Goal: Task Accomplishment & Management: Complete application form

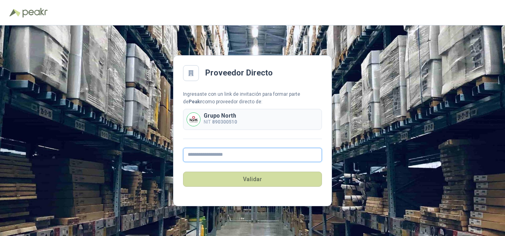
click at [228, 155] on input "text" at bounding box center [252, 155] width 139 height 14
type input "**********"
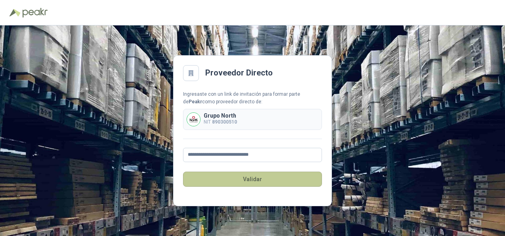
click at [251, 179] on button "Validar" at bounding box center [252, 178] width 139 height 15
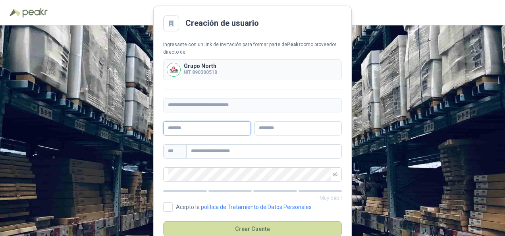
click at [204, 129] on input "text" at bounding box center [207, 128] width 88 height 14
click at [299, 57] on div "Ingresaste con un link de invitación para formar parte de Peakr como proveedor …" at bounding box center [252, 60] width 179 height 39
click at [216, 130] on input "text" at bounding box center [207, 128] width 88 height 14
type input "*******"
type input "*****"
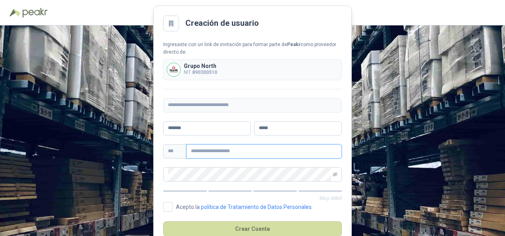
click at [208, 148] on input "text" at bounding box center [264, 151] width 156 height 14
click at [217, 151] on input "text" at bounding box center [264, 151] width 156 height 14
click at [237, 152] on input "text" at bounding box center [264, 151] width 156 height 14
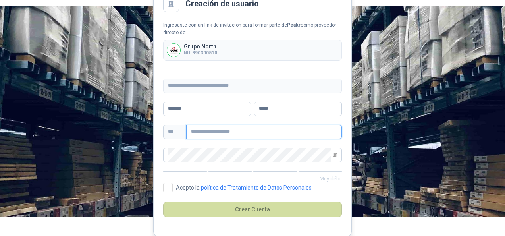
click at [200, 125] on input "text" at bounding box center [264, 132] width 156 height 14
type input "**********"
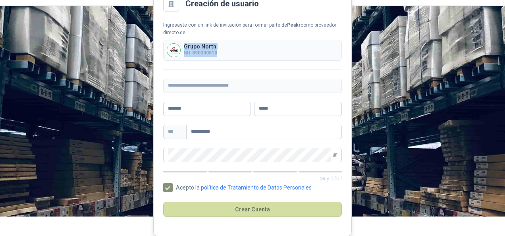
drag, startPoint x: 194, startPoint y: 49, endPoint x: 224, endPoint y: 56, distance: 30.4
click at [224, 56] on div "Grupo North NIT 890300510" at bounding box center [252, 50] width 179 height 21
copy div "Grupo North NIT 890300510"
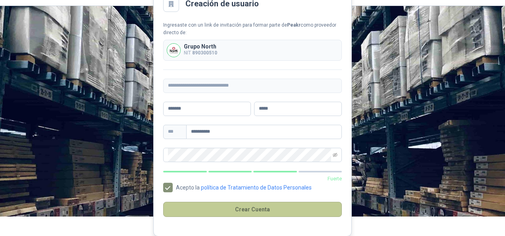
click at [254, 210] on button "Crear Cuenta" at bounding box center [252, 209] width 179 height 15
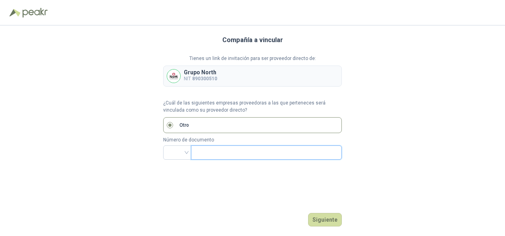
click at [230, 148] on input "text" at bounding box center [266, 152] width 140 height 13
click at [188, 153] on div at bounding box center [177, 152] width 28 height 14
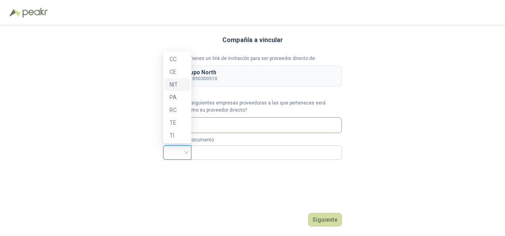
click at [175, 85] on div "NIT" at bounding box center [176, 84] width 15 height 9
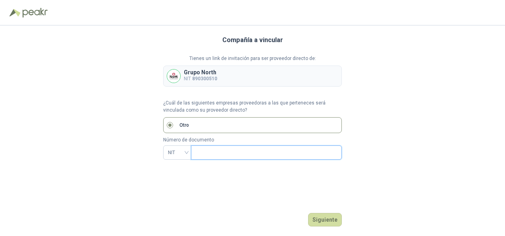
click at [208, 154] on input "text" at bounding box center [266, 152] width 140 height 13
type input "*********"
click at [323, 223] on button "Siguiente" at bounding box center [325, 219] width 34 height 13
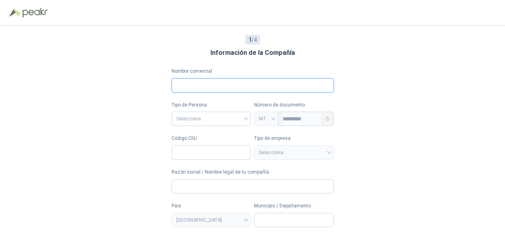
click at [192, 90] on input "Nombre comercial" at bounding box center [252, 85] width 162 height 14
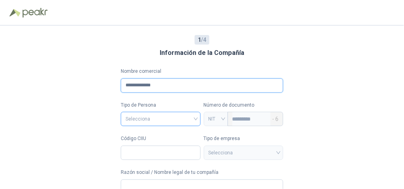
click at [154, 124] on span at bounding box center [160, 118] width 70 height 13
type input "**********"
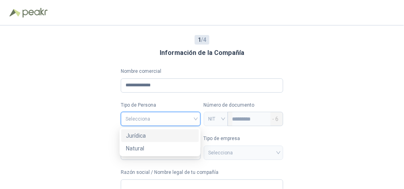
click at [152, 135] on div "Jurídica" at bounding box center [160, 135] width 68 height 9
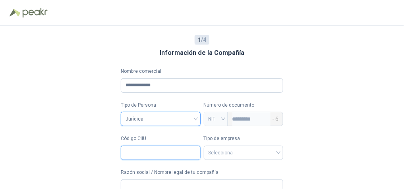
click at [142, 150] on input "Código CIIU" at bounding box center [161, 152] width 80 height 14
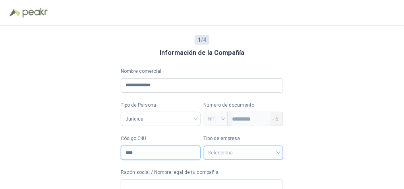
type input "****"
click at [241, 150] on input "search" at bounding box center [243, 152] width 70 height 12
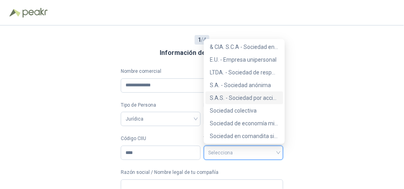
click at [242, 96] on div "S.A.S. - Sociedad por acciones simplificada" at bounding box center [244, 97] width 68 height 9
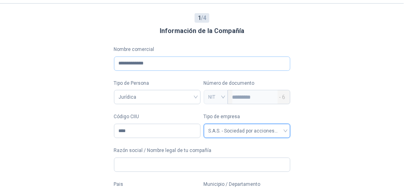
scroll to position [64, 0]
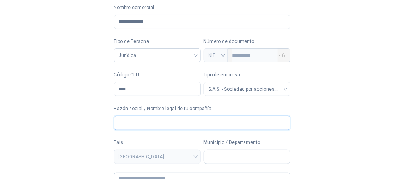
click at [141, 125] on input "Razón social / Nombre legal de tu compañía" at bounding box center [202, 123] width 176 height 14
type input "**********"
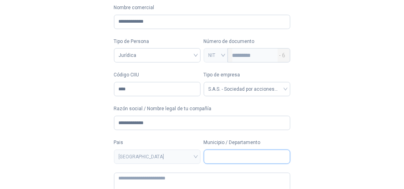
click at [248, 154] on input "Municipio / Departamento" at bounding box center [247, 156] width 86 height 13
type input "**********"
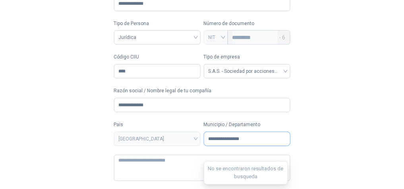
scroll to position [96, 0]
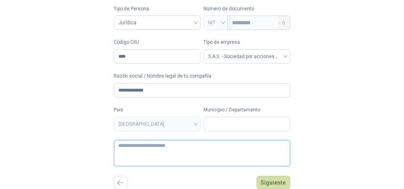
click at [151, 152] on textarea at bounding box center [202, 153] width 176 height 26
type textarea "**********"
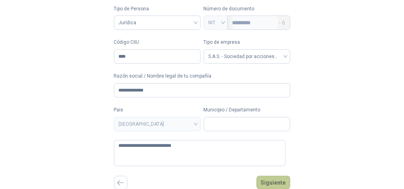
click at [271, 182] on button "Siguiente" at bounding box center [273, 181] width 34 height 13
click at [244, 126] on input "Municipio / Departamento" at bounding box center [247, 123] width 86 height 13
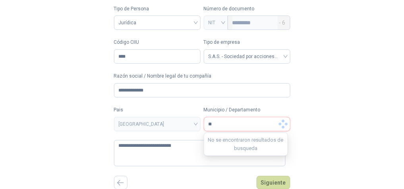
type input "*"
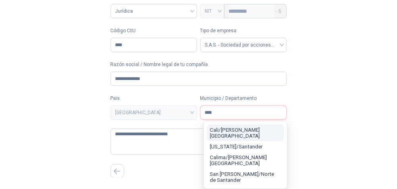
type input "****"
click at [245, 139] on span "Cali / [PERSON_NAME][GEOGRAPHIC_DATA]" at bounding box center [235, 133] width 50 height 12
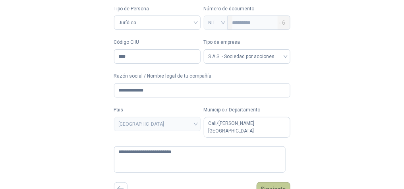
click at [262, 182] on button "Siguiente" at bounding box center [273, 188] width 34 height 13
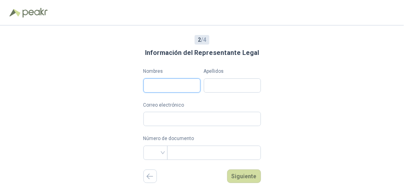
click at [171, 88] on input "Nombres" at bounding box center [171, 85] width 57 height 14
type input "********"
type input "**********"
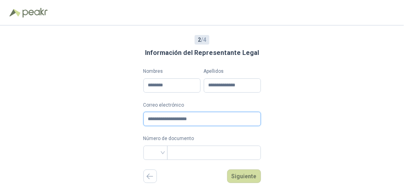
click at [137, 120] on div "**********" at bounding box center [202, 106] width 404 height 163
type input "**********"
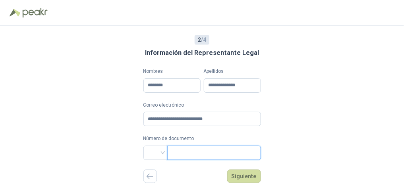
click at [182, 148] on input "text" at bounding box center [213, 152] width 83 height 13
type input "********"
drag, startPoint x: 249, startPoint y: 174, endPoint x: 166, endPoint y: 157, distance: 84.3
click at [168, 160] on div "**********" at bounding box center [201, 106] width 117 height 163
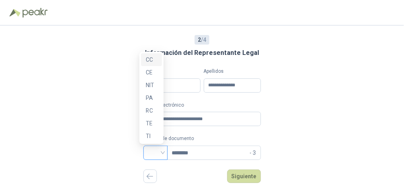
click at [159, 150] on div at bounding box center [155, 152] width 24 height 14
click at [154, 61] on div "CC" at bounding box center [152, 59] width 12 height 9
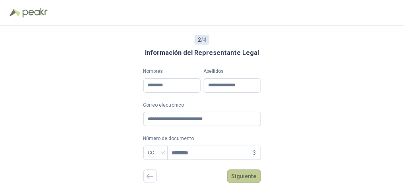
click at [253, 175] on button "Siguiente" at bounding box center [244, 175] width 34 height 13
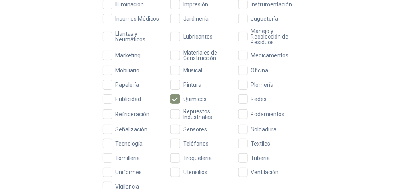
scroll to position [343, 0]
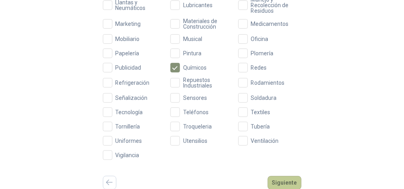
click at [284, 178] on button "Siguiente" at bounding box center [285, 181] width 34 height 13
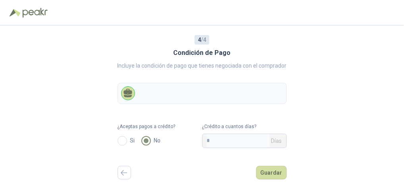
scroll to position [0, 0]
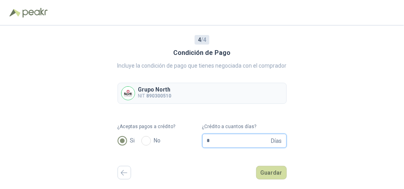
drag, startPoint x: 217, startPoint y: 140, endPoint x: 197, endPoint y: 139, distance: 20.3
click at [197, 140] on form "¿Aceptas pagos a crédito? Si No ¿Crédito a cuantos días? * Días" at bounding box center [201, 135] width 169 height 25
type input "**"
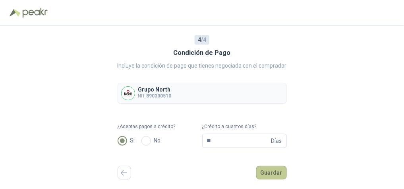
click at [268, 175] on button "Guardar" at bounding box center [271, 172] width 31 height 13
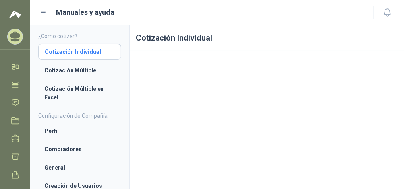
click at [71, 51] on li "Cotización Individual" at bounding box center [79, 51] width 69 height 9
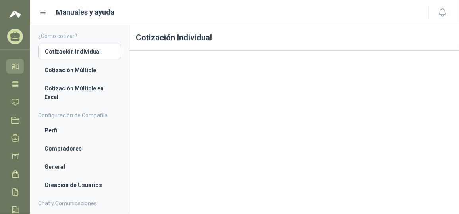
click at [15, 66] on icon at bounding box center [15, 66] width 8 height 8
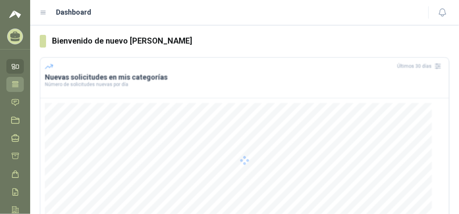
click at [15, 86] on icon at bounding box center [15, 84] width 6 height 5
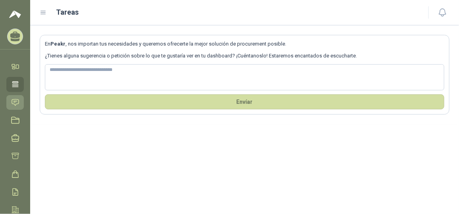
click at [17, 101] on icon at bounding box center [15, 102] width 8 height 8
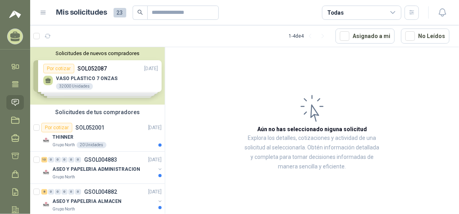
click at [121, 11] on span "23" at bounding box center [120, 13] width 13 height 10
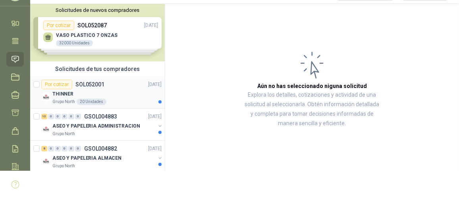
click at [83, 84] on p "SOL052001" at bounding box center [89, 85] width 29 height 6
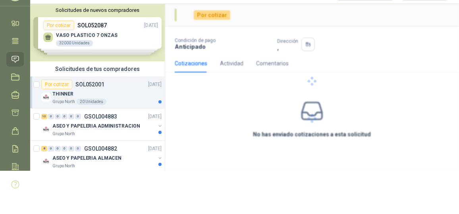
click at [54, 84] on div "Por cotizar" at bounding box center [56, 85] width 31 height 10
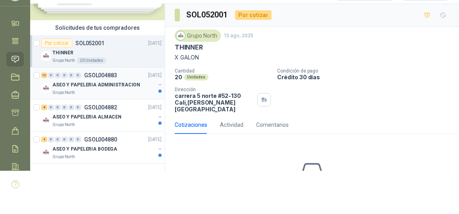
scroll to position [41, 0]
click at [123, 86] on p "ASEO Y PAPELERIA ADMINISTRACION" at bounding box center [96, 85] width 88 height 8
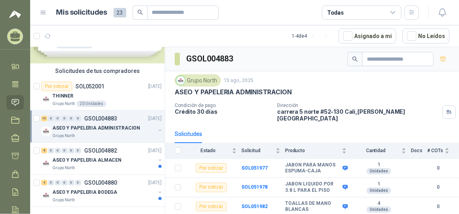
click at [15, 14] on img at bounding box center [15, 15] width 12 height 10
click at [14, 12] on img at bounding box center [15, 15] width 12 height 10
click at [16, 35] on icon at bounding box center [15, 35] width 10 height 7
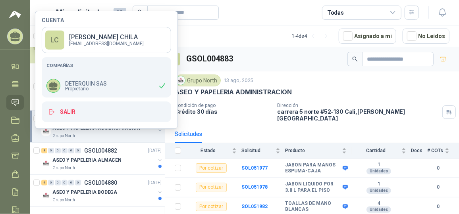
scroll to position [43, 0]
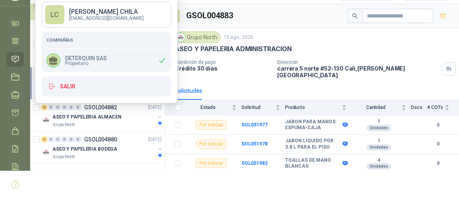
click at [50, 169] on div "Solicitudes de nuevos compradores Por cotizar SOL052087 [DATE] VASO PLASTICO 7 …" at bounding box center [97, 89] width 135 height 170
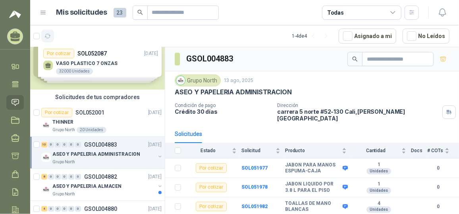
scroll to position [0, 0]
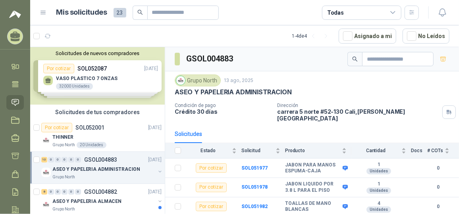
click at [13, 12] on img at bounding box center [15, 15] width 12 height 10
click at [42, 14] on icon at bounding box center [43, 12] width 7 height 7
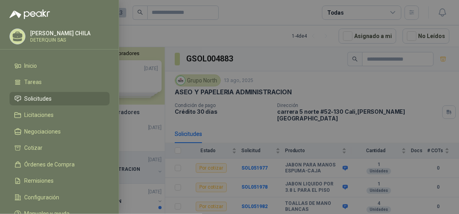
scroll to position [28, 0]
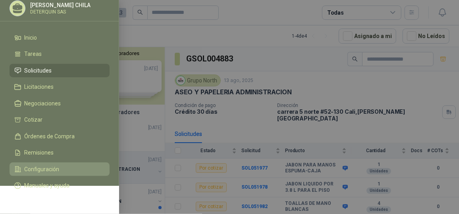
click at [55, 168] on span "Configuración" at bounding box center [42, 169] width 35 height 6
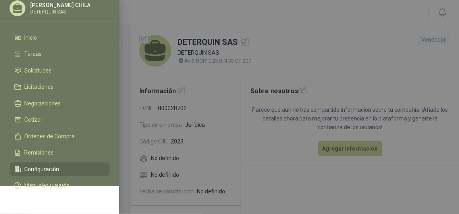
click at [284, 157] on div at bounding box center [229, 107] width 459 height 214
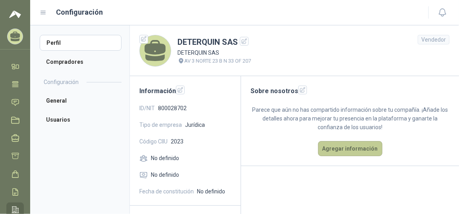
click at [341, 148] on button "Agregar información" at bounding box center [350, 148] width 64 height 15
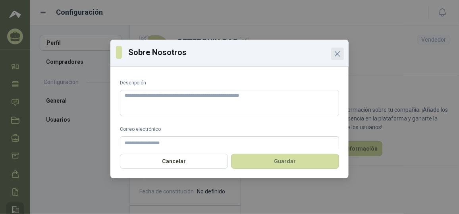
click at [339, 57] on icon "Close" at bounding box center [338, 54] width 10 height 10
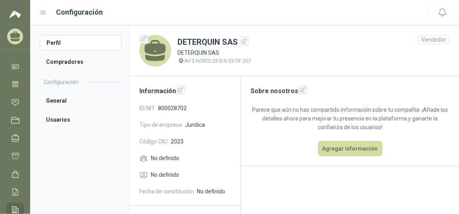
drag, startPoint x: 158, startPoint y: 52, endPoint x: 150, endPoint y: 42, distance: 12.7
click at [158, 51] on icon at bounding box center [154, 47] width 21 height 15
click at [144, 37] on icon "button" at bounding box center [144, 39] width 7 height 7
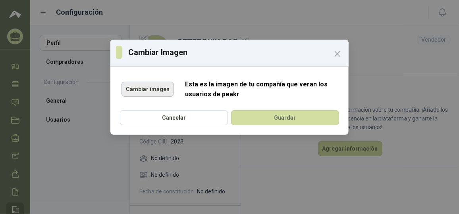
click at [148, 90] on button "Cambiar imagen" at bounding box center [147, 89] width 52 height 15
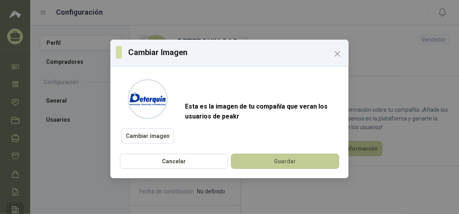
click at [292, 161] on button "Guardar" at bounding box center [285, 161] width 108 height 15
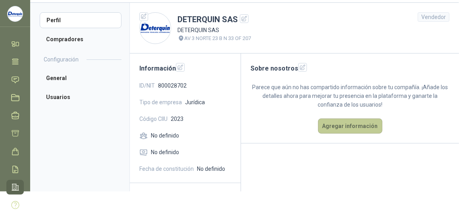
scroll to position [7, 0]
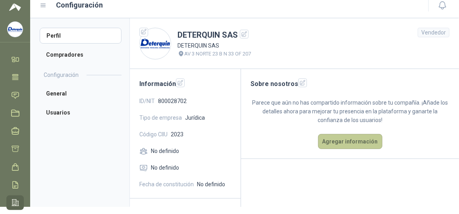
click at [343, 134] on button "Agregar información" at bounding box center [350, 141] width 64 height 15
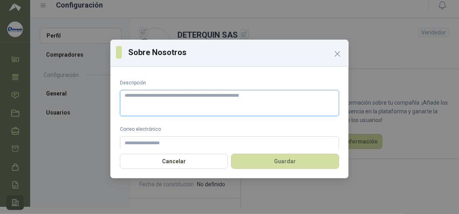
click at [194, 102] on textarea "Descripción" at bounding box center [229, 103] width 219 height 26
paste textarea "**********"
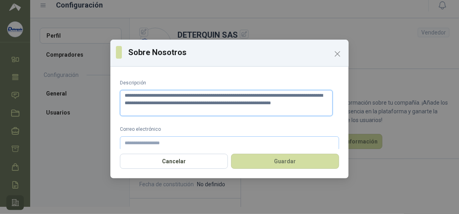
type textarea "**********"
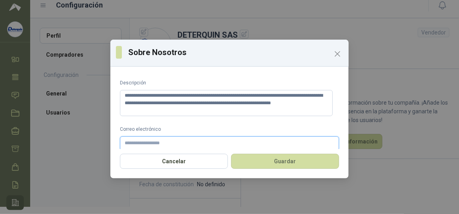
click at [127, 144] on input "Correo electrónico" at bounding box center [229, 144] width 219 height 14
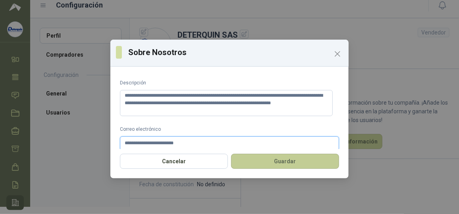
type input "**********"
click at [287, 161] on button "Guardar" at bounding box center [285, 161] width 108 height 15
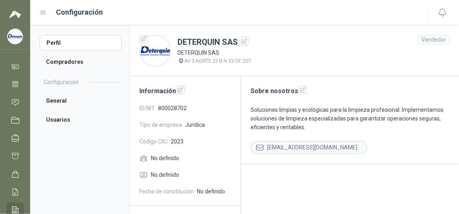
scroll to position [0, 0]
click at [62, 99] on li "General" at bounding box center [81, 101] width 82 height 16
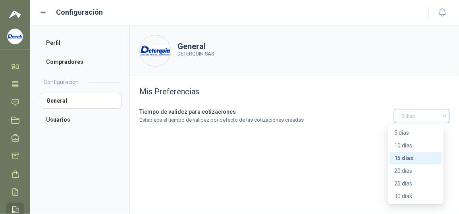
click at [427, 117] on span "15 días" at bounding box center [422, 116] width 46 height 12
click at [406, 197] on div "30 días" at bounding box center [415, 196] width 43 height 9
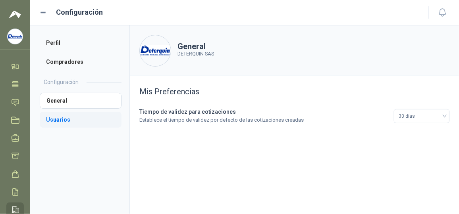
click at [53, 123] on li "Usuarios" at bounding box center [81, 120] width 82 height 16
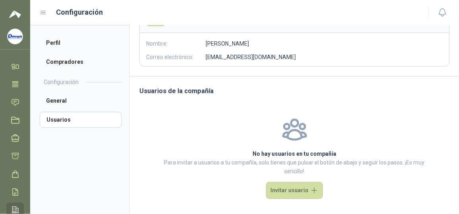
scroll to position [88, 0]
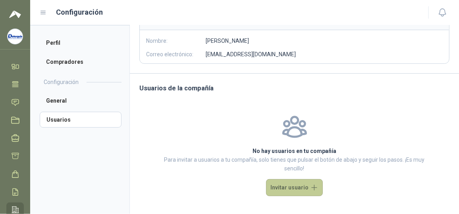
click at [283, 187] on button "Invitar usuario" at bounding box center [294, 187] width 57 height 17
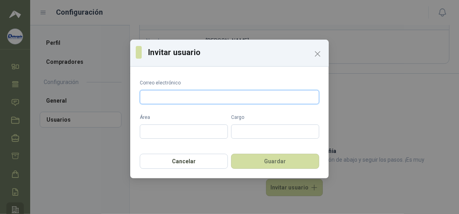
click at [193, 95] on input "Correo electrónico" at bounding box center [229, 97] width 179 height 14
type input "**********"
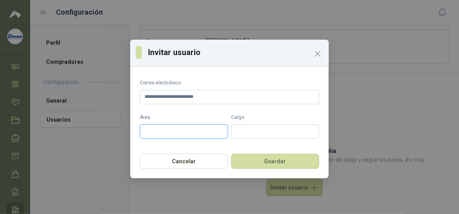
click at [176, 133] on input "Área" at bounding box center [184, 132] width 88 height 14
type input "**********"
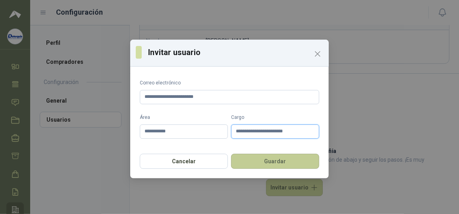
type input "**********"
click at [268, 162] on button "Guardar" at bounding box center [275, 161] width 88 height 15
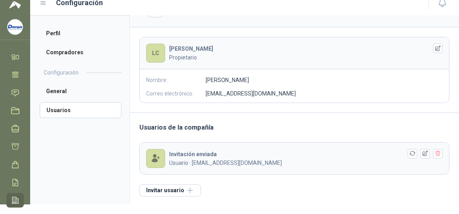
scroll to position [36, 0]
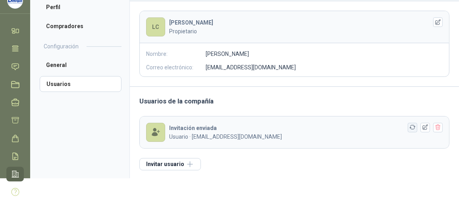
click at [409, 126] on icon "button" at bounding box center [412, 127] width 7 height 7
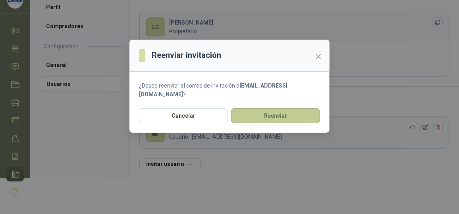
click at [281, 108] on button "Reenviar" at bounding box center [275, 115] width 89 height 15
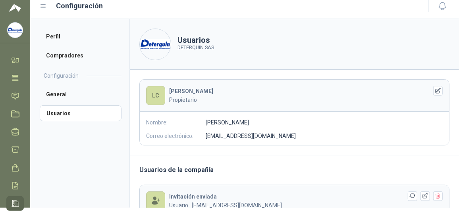
scroll to position [0, 0]
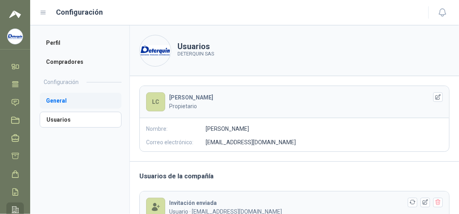
click at [60, 99] on li "General" at bounding box center [81, 101] width 82 height 16
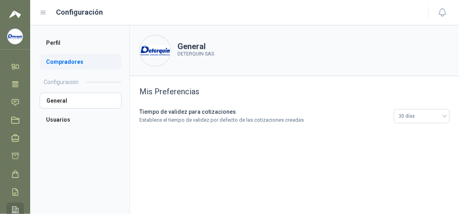
click at [59, 64] on li "Compradores" at bounding box center [81, 62] width 82 height 16
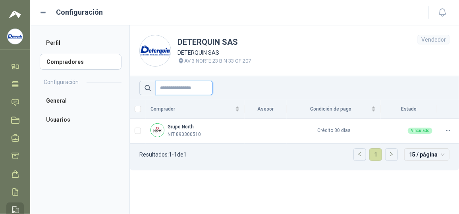
click at [184, 89] on input "text" at bounding box center [184, 88] width 57 height 14
click at [55, 98] on li "General" at bounding box center [81, 101] width 82 height 16
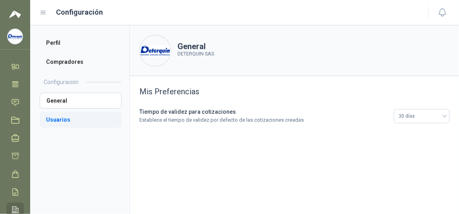
click at [60, 114] on li "Usuarios" at bounding box center [81, 120] width 82 height 16
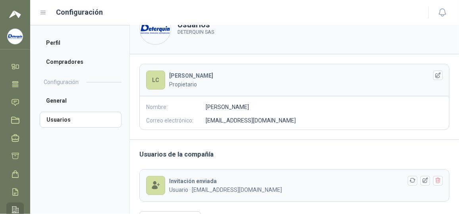
scroll to position [39, 0]
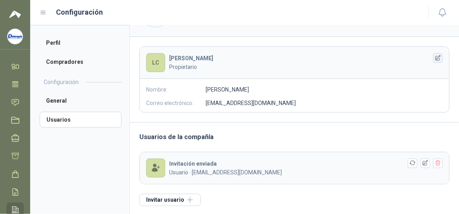
click at [435, 57] on icon "button" at bounding box center [438, 58] width 7 height 7
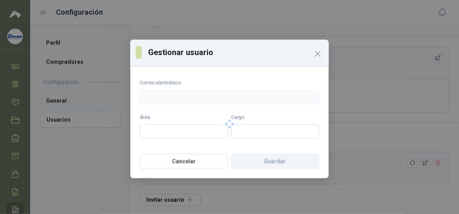
type input "**********"
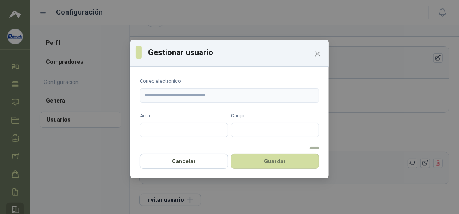
scroll to position [0, 0]
click at [319, 54] on icon "Close" at bounding box center [318, 54] width 10 height 10
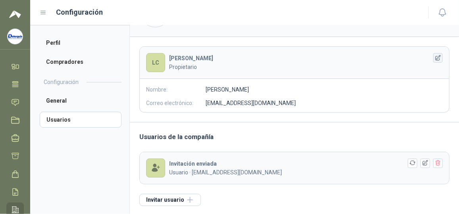
click at [435, 58] on icon "button" at bounding box center [438, 58] width 7 height 7
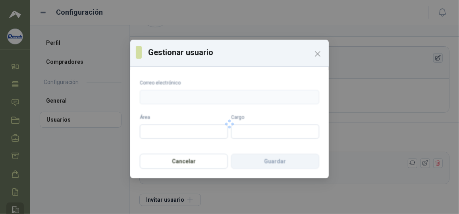
type input "**********"
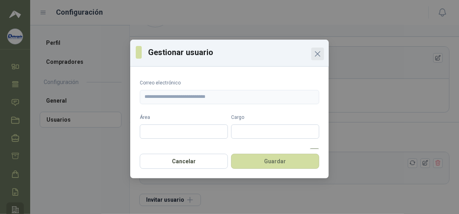
click at [316, 55] on icon "Close" at bounding box center [317, 54] width 5 height 5
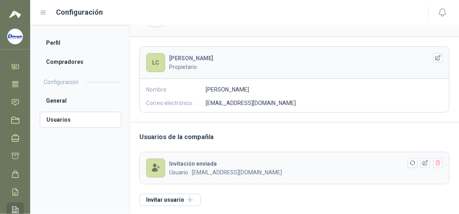
click at [172, 104] on p "Correo electrónico:" at bounding box center [176, 103] width 60 height 9
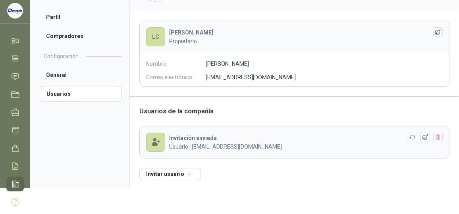
scroll to position [36, 0]
